Goal: Find contact information: Find contact information

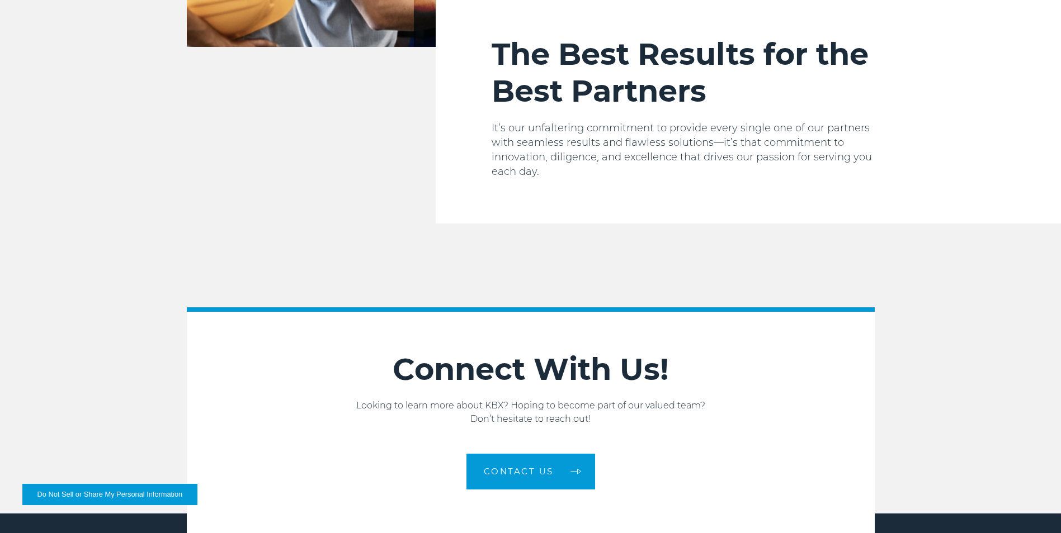
scroll to position [1887, 0]
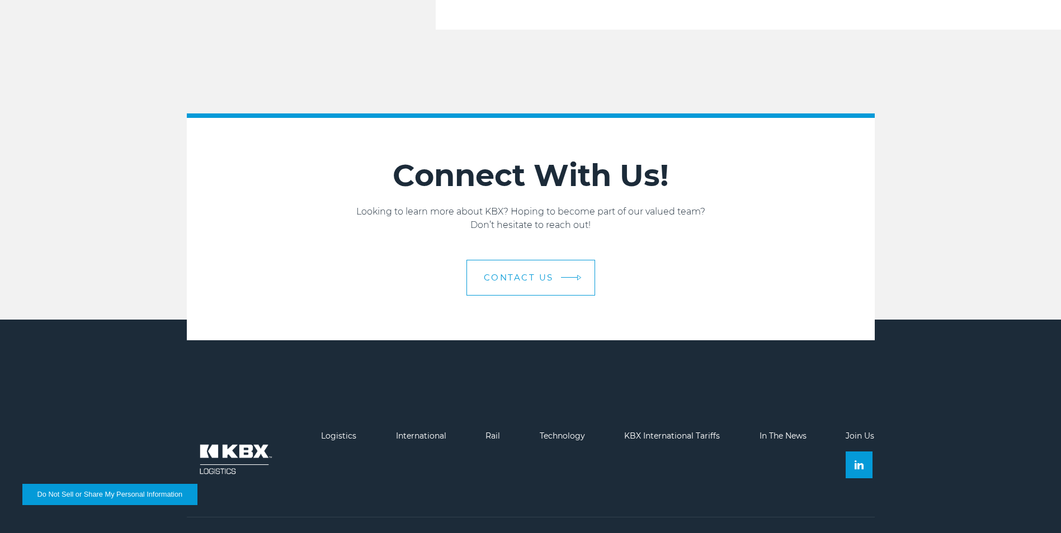
click at [541, 273] on span "Contact us" at bounding box center [519, 277] width 70 height 8
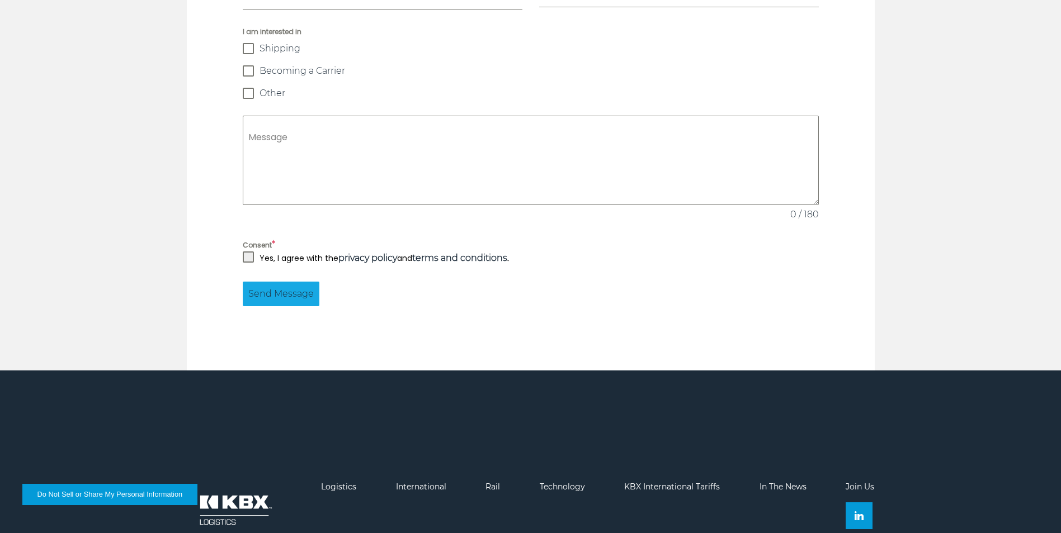
scroll to position [1064, 0]
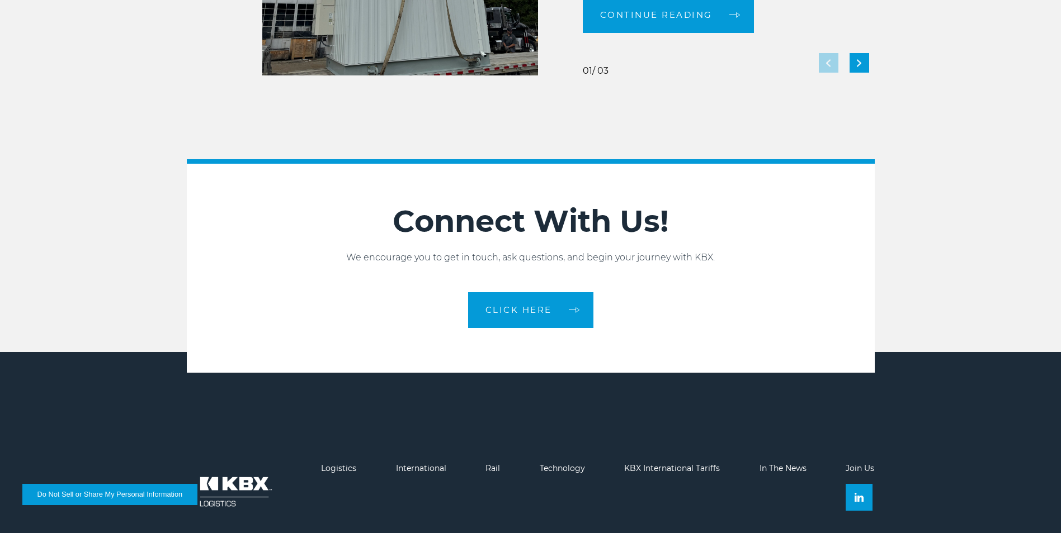
scroll to position [2488, 0]
